Goal: Browse casually: Explore the website without a specific task or goal

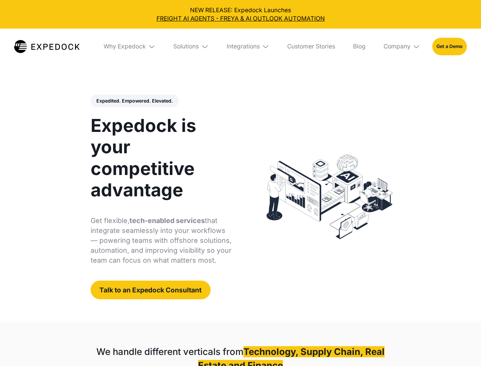
select select
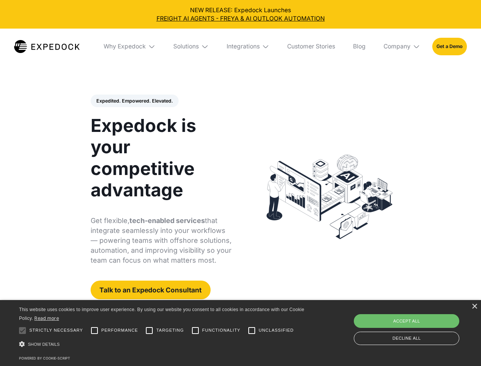
click at [240, 46] on div "Integrations" at bounding box center [243, 47] width 33 height 8
click at [130, 46] on div "Why Expedock" at bounding box center [118, 47] width 42 height 8
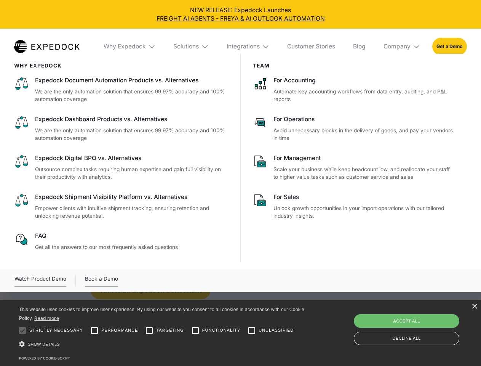
click at [192, 46] on div "Solutions" at bounding box center [186, 47] width 26 height 8
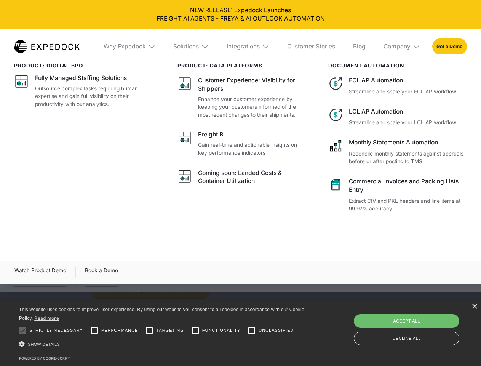
click at [248, 46] on div "Integrations" at bounding box center [243, 47] width 33 height 8
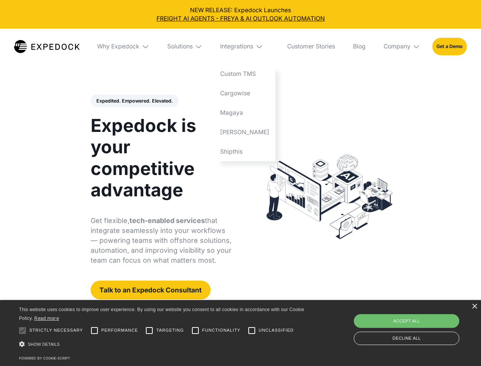
click at [402, 46] on div "Company" at bounding box center [397, 47] width 27 height 8
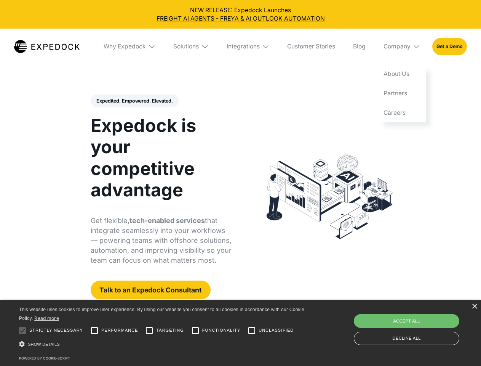
click at [134, 101] on div "Expedited. Empowered. Elevated. Automate Freight Document Extraction at 99.97% …" at bounding box center [161, 196] width 141 height 205
click at [22, 330] on div at bounding box center [22, 330] width 15 height 15
click at [94, 330] on input "Performance" at bounding box center [94, 330] width 15 height 15
checkbox input "true"
click at [149, 330] on input "Targeting" at bounding box center [149, 330] width 15 height 15
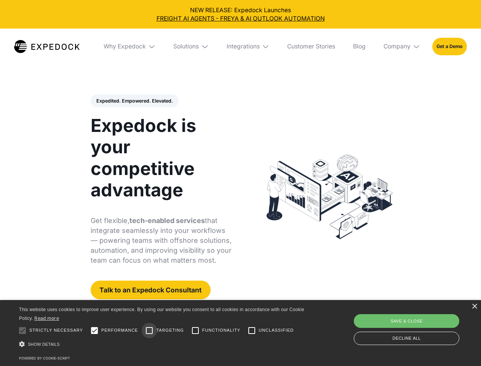
checkbox input "true"
click at [195, 330] on input "Functionality" at bounding box center [195, 330] width 15 height 15
checkbox input "true"
